Goal: Task Accomplishment & Management: Complete application form

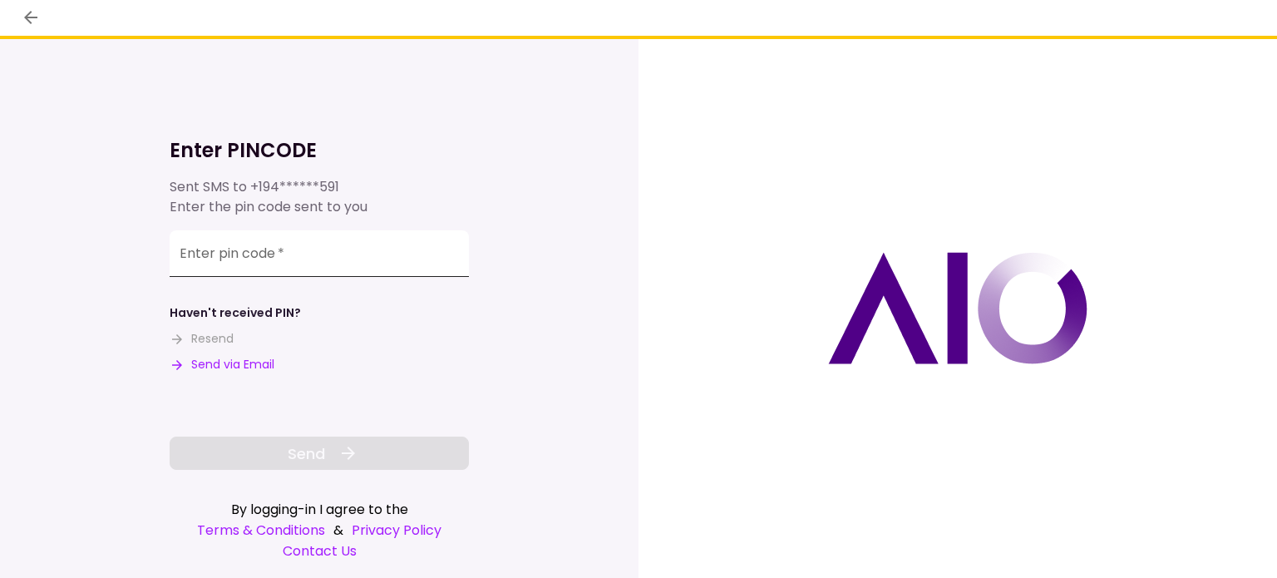
click at [194, 270] on input "Enter pin code   *" at bounding box center [319, 253] width 299 height 47
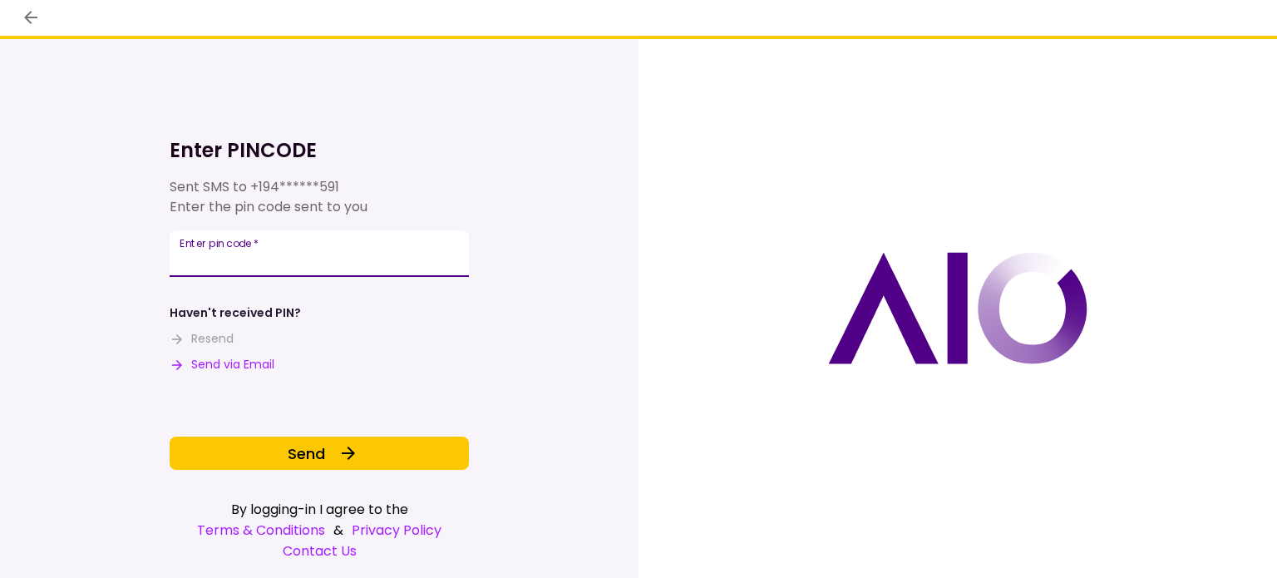
type input "******"
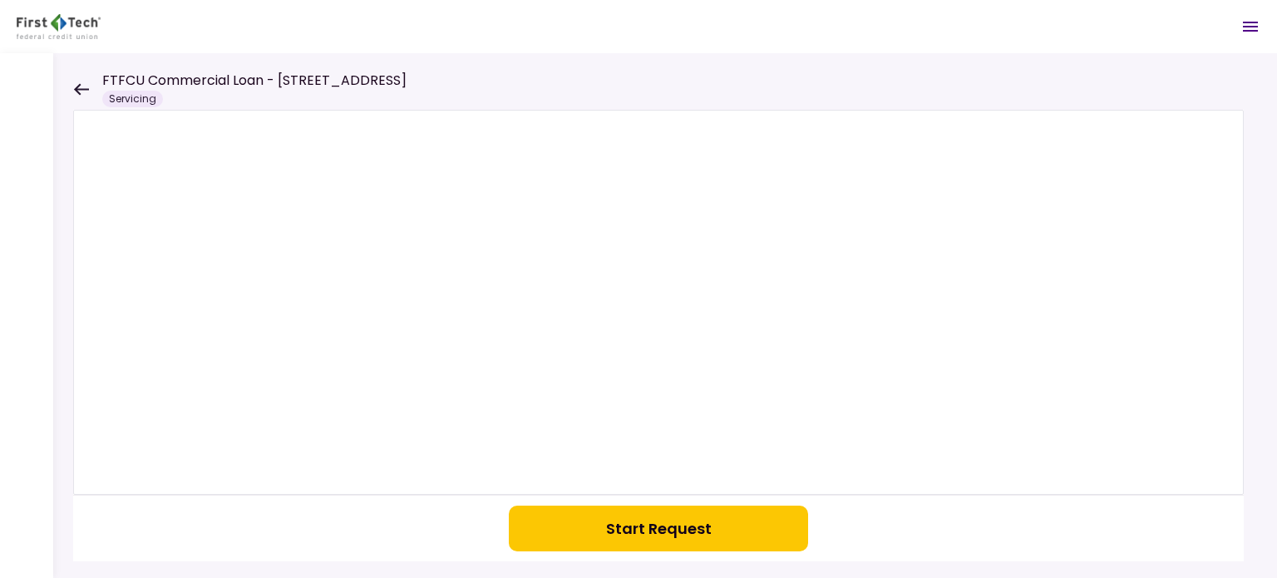
click at [578, 520] on button "Start Request" at bounding box center [658, 528] width 299 height 46
click at [70, 91] on div at bounding box center [665, 315] width 1224 height 525
click at [76, 91] on icon at bounding box center [81, 89] width 16 height 12
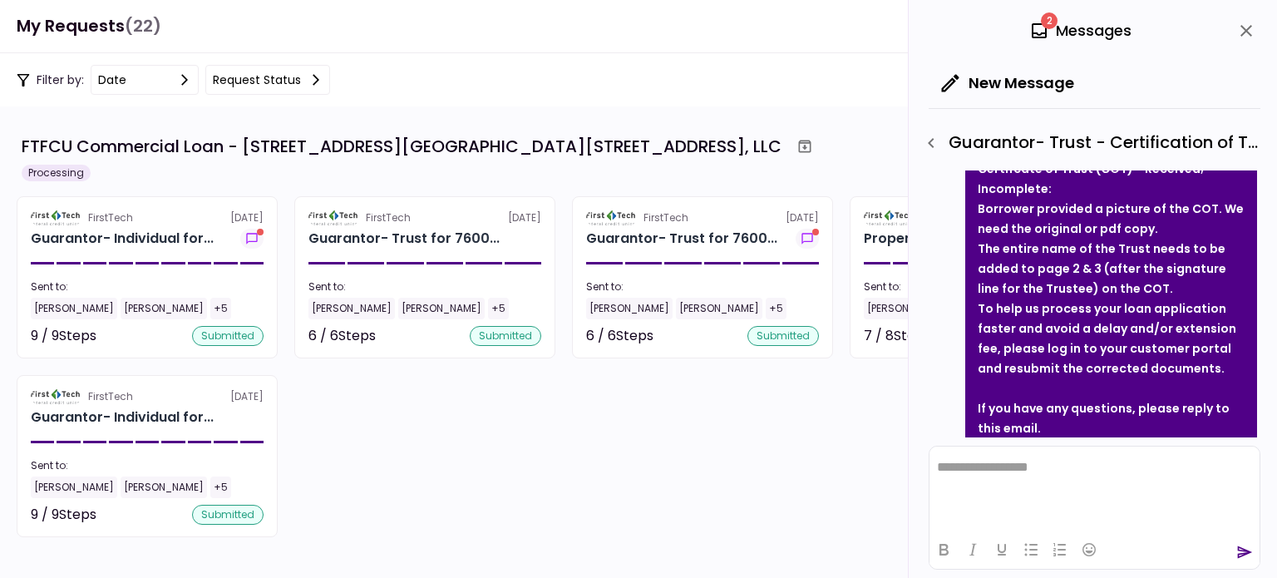
scroll to position [333, 0]
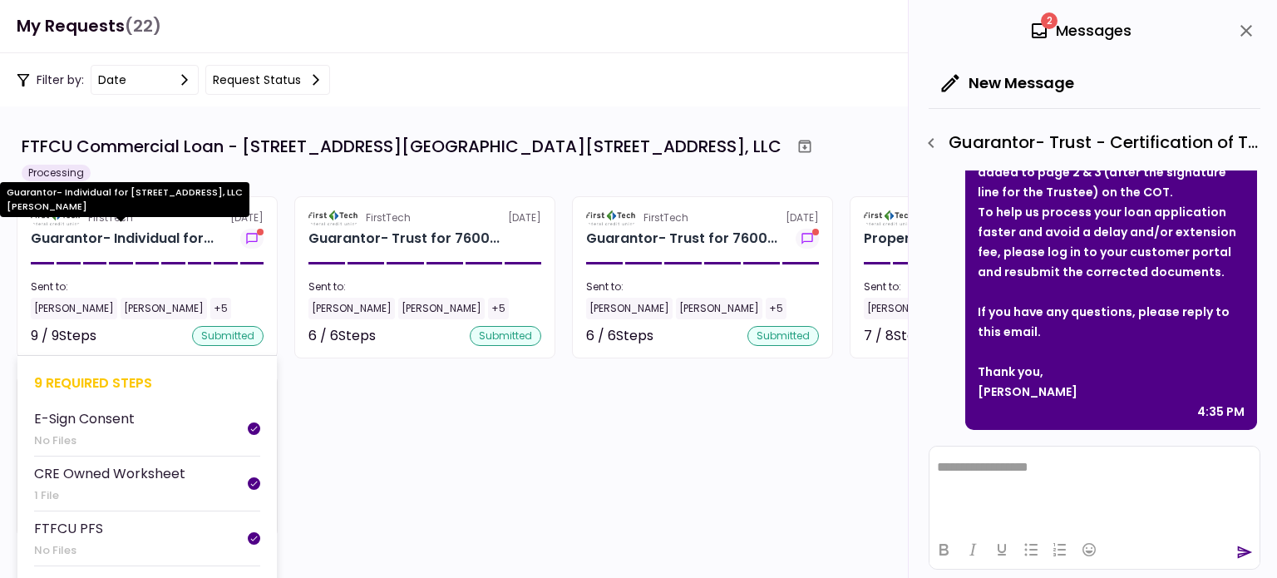
click at [186, 245] on div "Guarantor- Individual for..." at bounding box center [122, 239] width 183 height 20
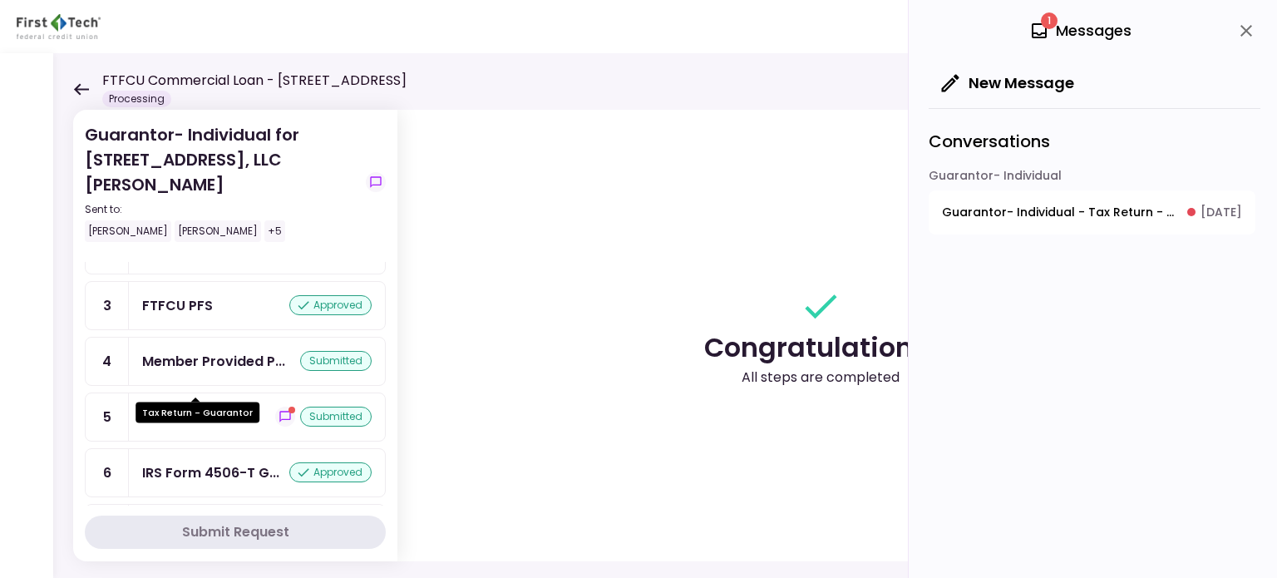
scroll to position [166, 0]
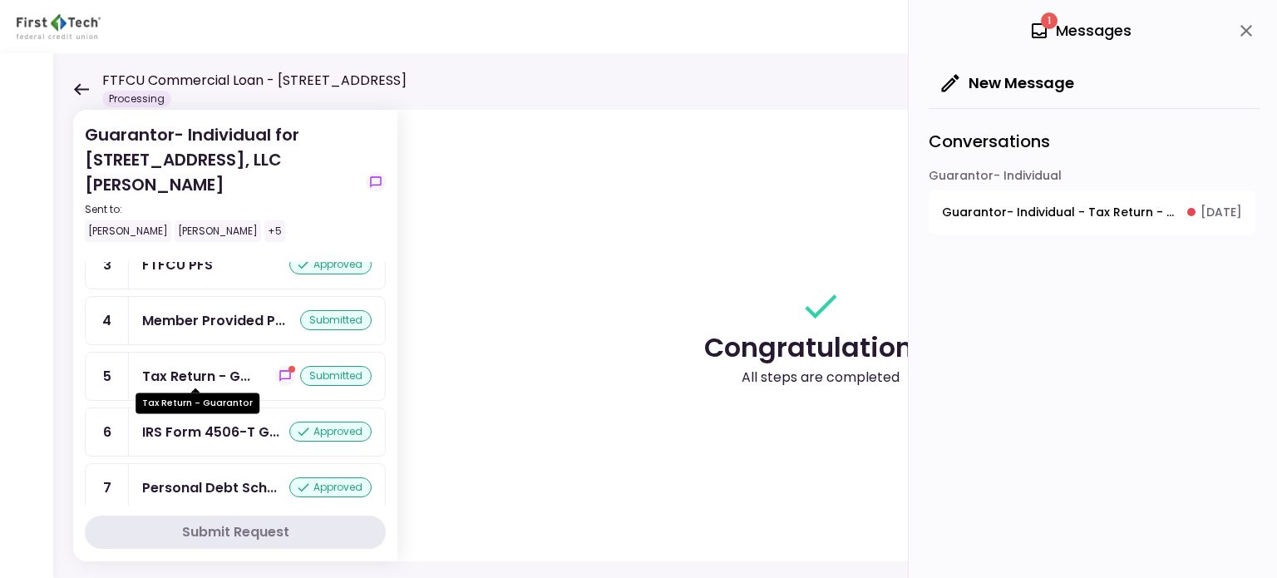
click at [215, 372] on div "Tax Return - G..." at bounding box center [196, 376] width 108 height 21
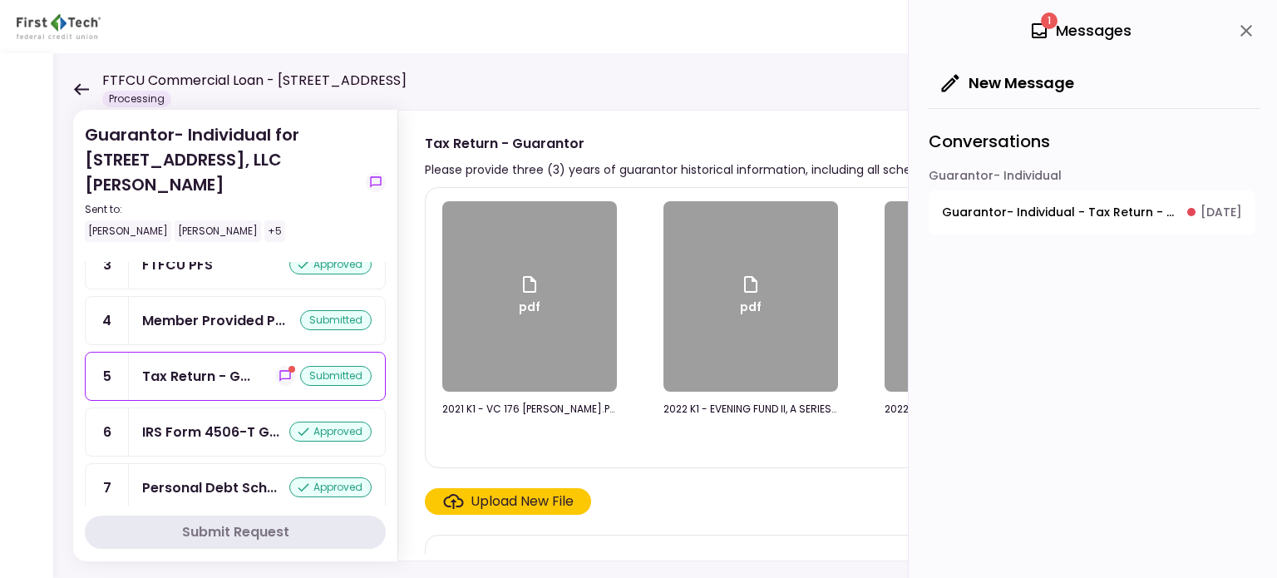
click at [471, 498] on div "Upload New File" at bounding box center [522, 501] width 103 height 20
click at [0, 0] on input "Upload New File" at bounding box center [0, 0] width 0 height 0
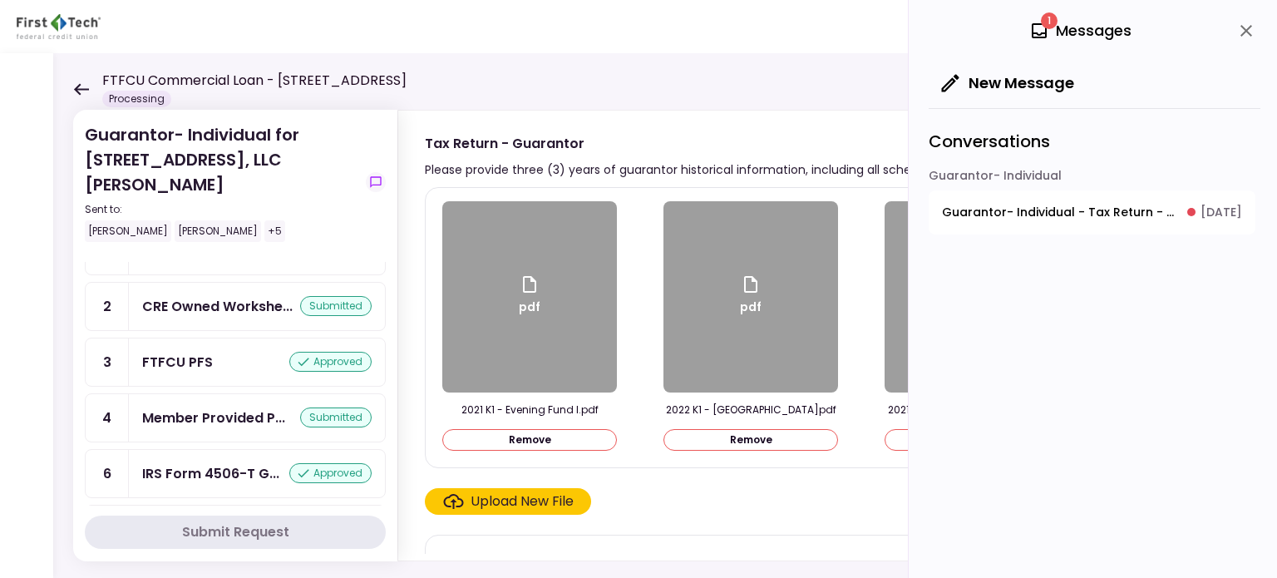
scroll to position [263, 0]
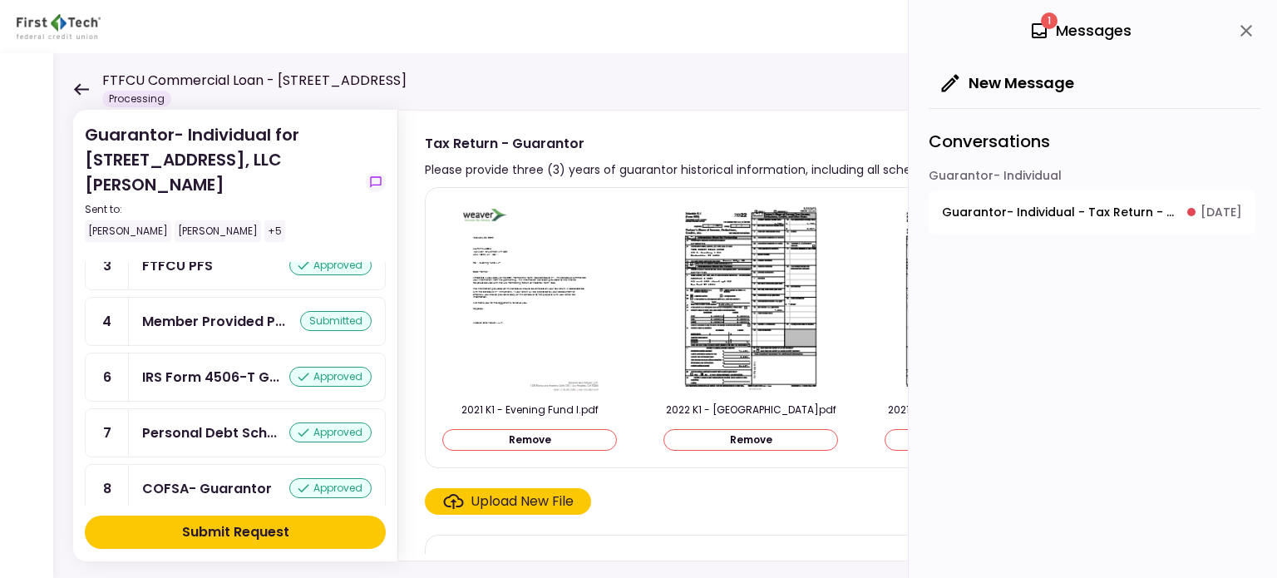
click at [307, 529] on button "Submit Request" at bounding box center [235, 531] width 301 height 33
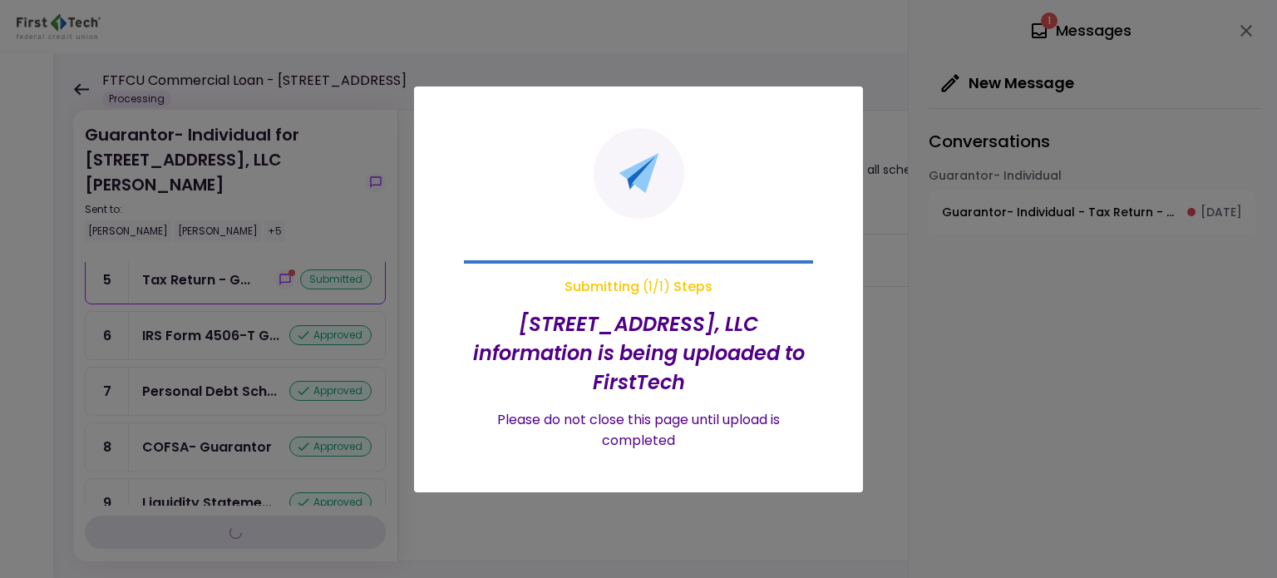
scroll to position [166, 0]
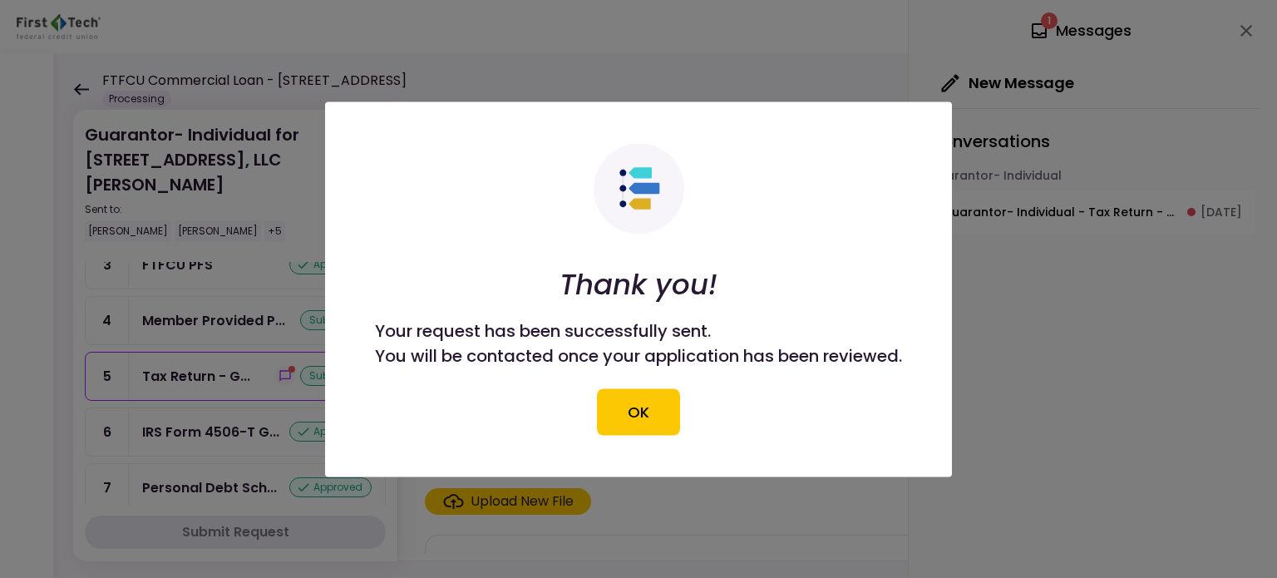
click at [636, 410] on button "OK" at bounding box center [638, 411] width 83 height 47
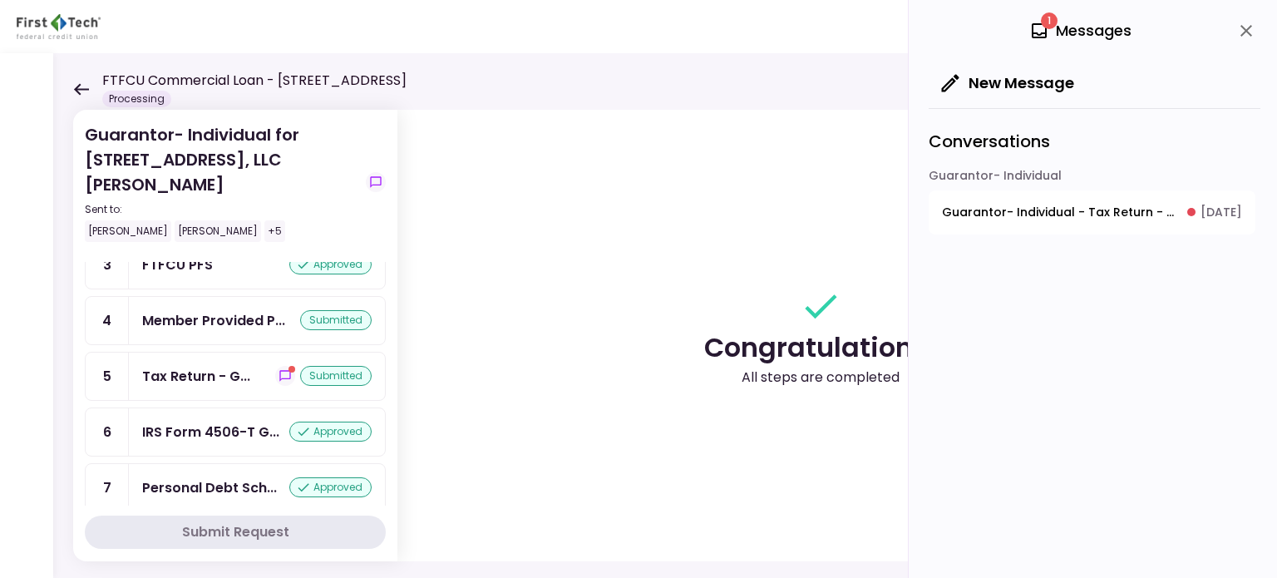
click at [249, 366] on div "Tax Return - G... submitted" at bounding box center [256, 376] width 229 height 21
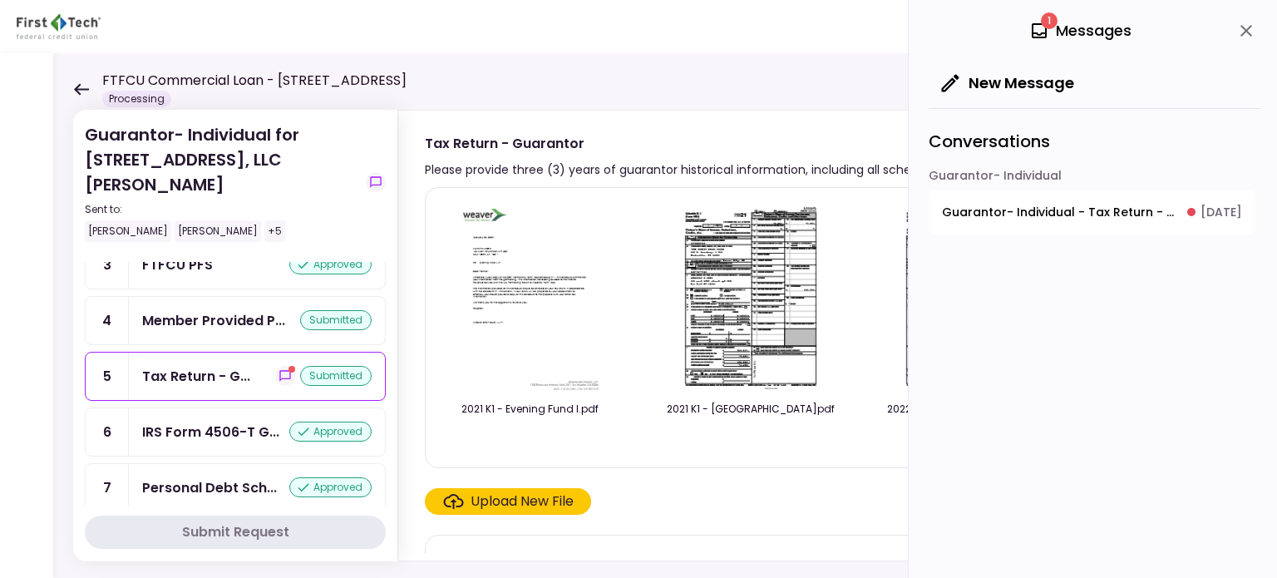
click at [495, 495] on div "Upload New File" at bounding box center [522, 501] width 103 height 20
click at [0, 0] on input "Upload New File" at bounding box center [0, 0] width 0 height 0
